Goal: Task Accomplishment & Management: Use online tool/utility

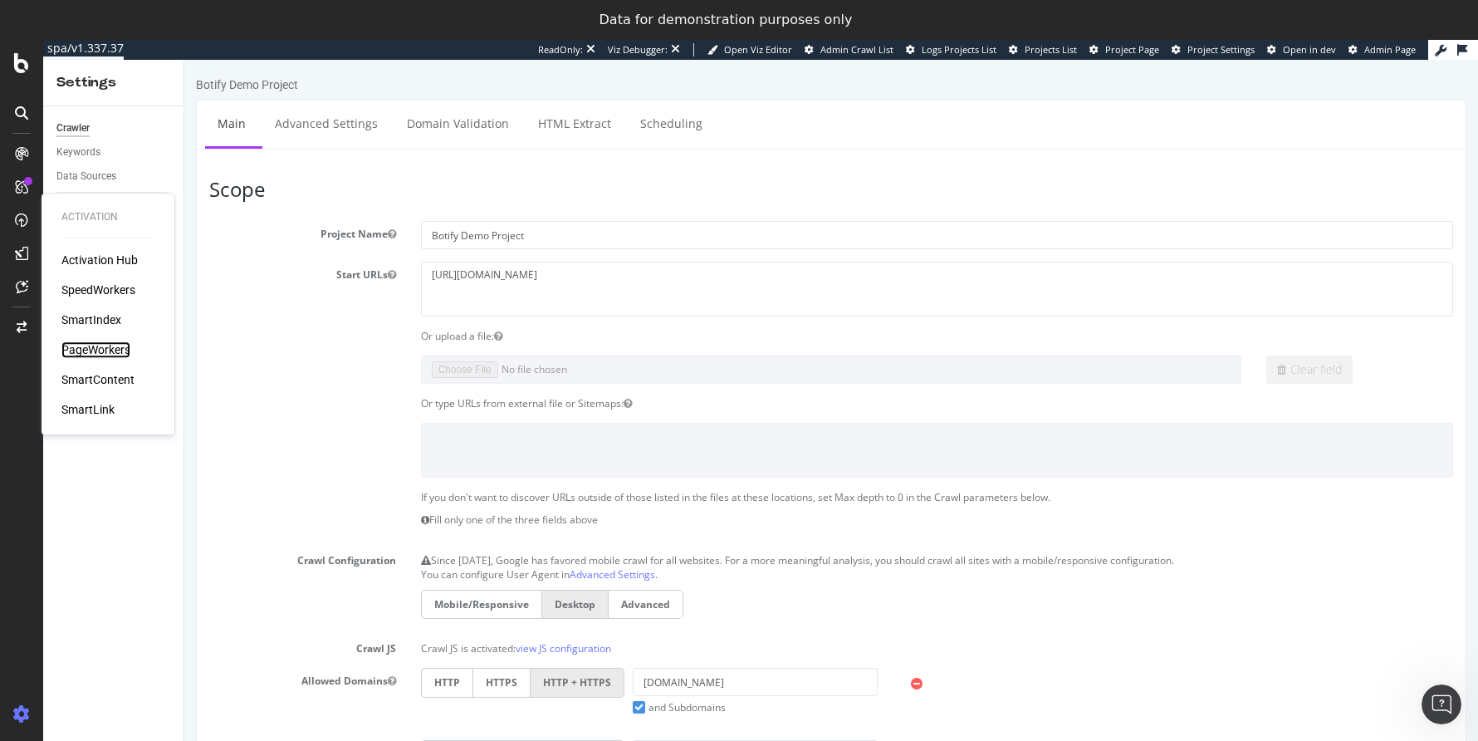
click at [108, 345] on div "PageWorkers" at bounding box center [95, 349] width 69 height 17
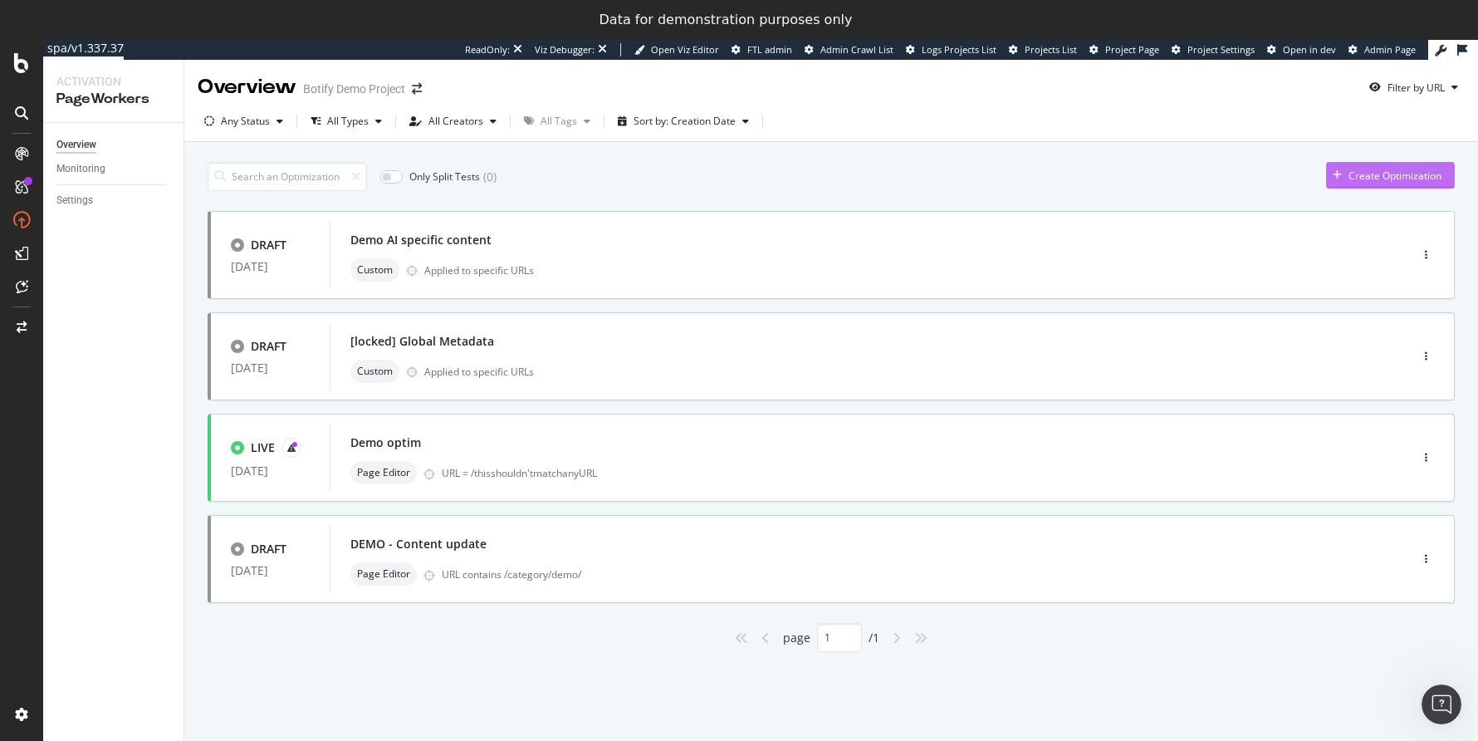
click at [1370, 176] on div "Create Optimization" at bounding box center [1395, 176] width 93 height 14
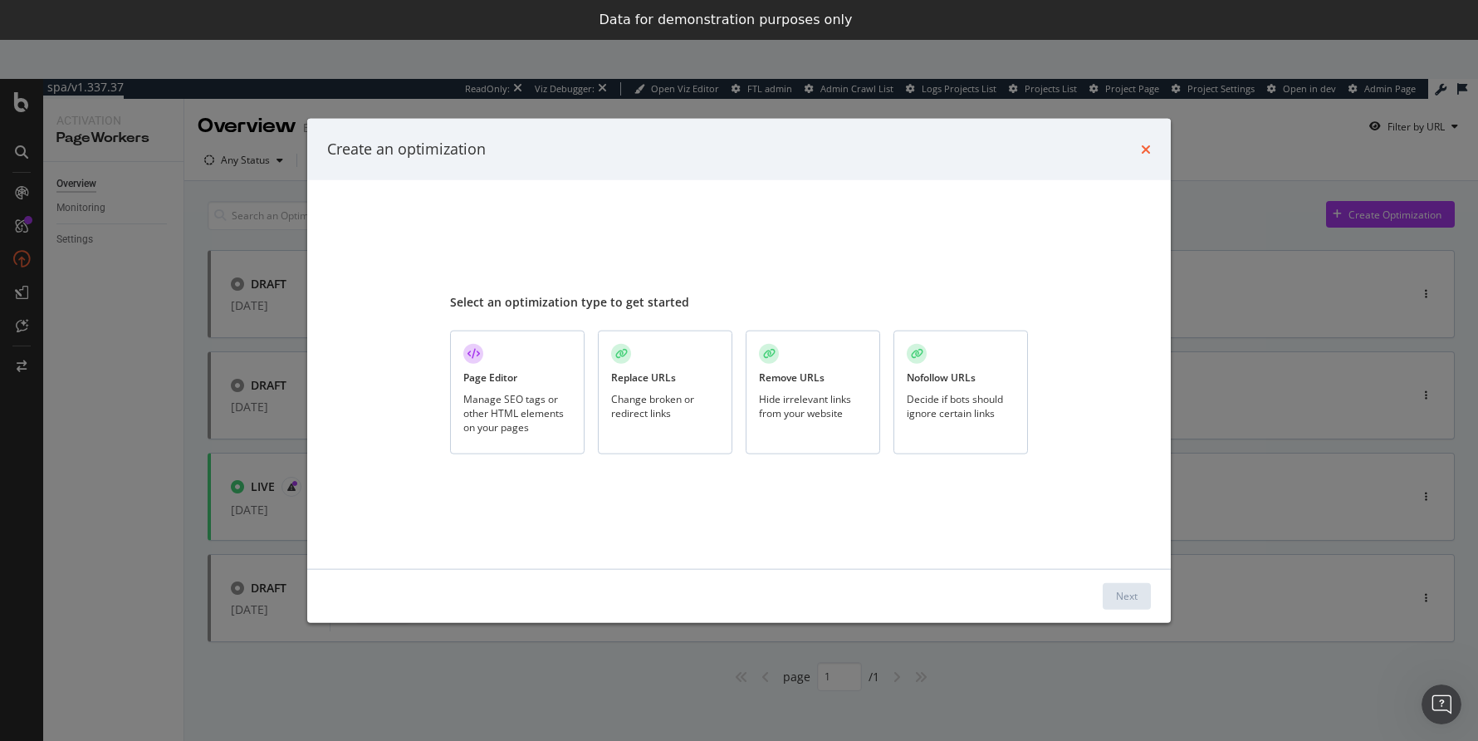
click at [1144, 150] on icon "times" at bounding box center [1146, 148] width 10 height 13
